Goal: Book appointment/travel/reservation

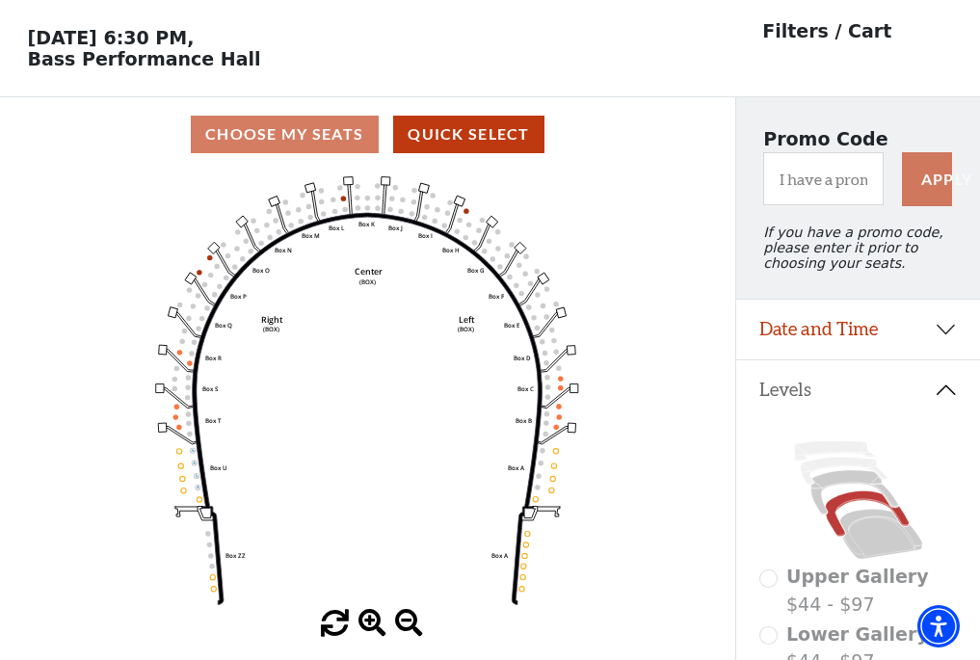
scroll to position [90, 0]
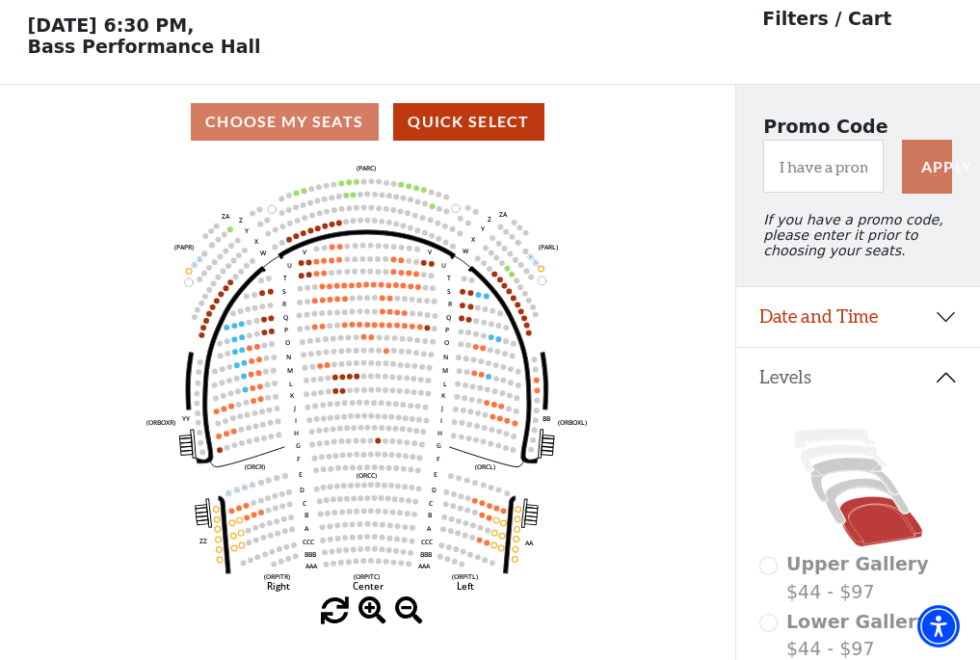
scroll to position [90, 0]
